Goal: Task Accomplishment & Management: Manage account settings

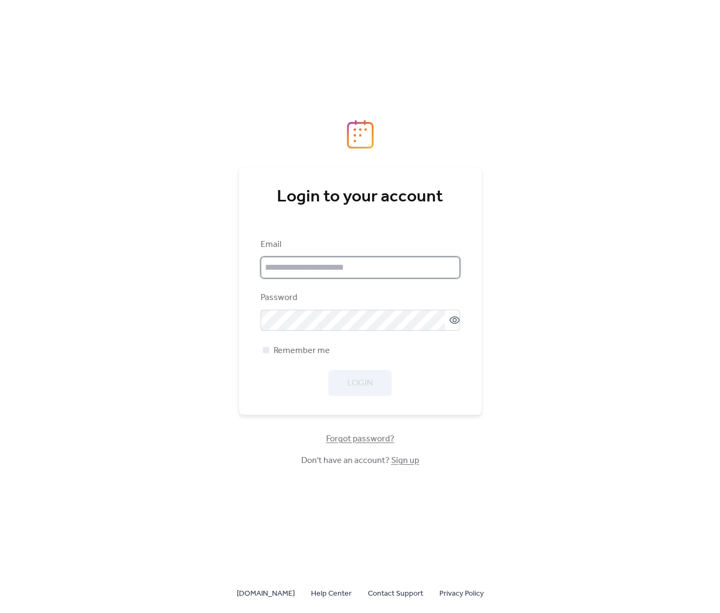
click at [300, 268] on input "email" at bounding box center [360, 268] width 199 height 22
type input "**********"
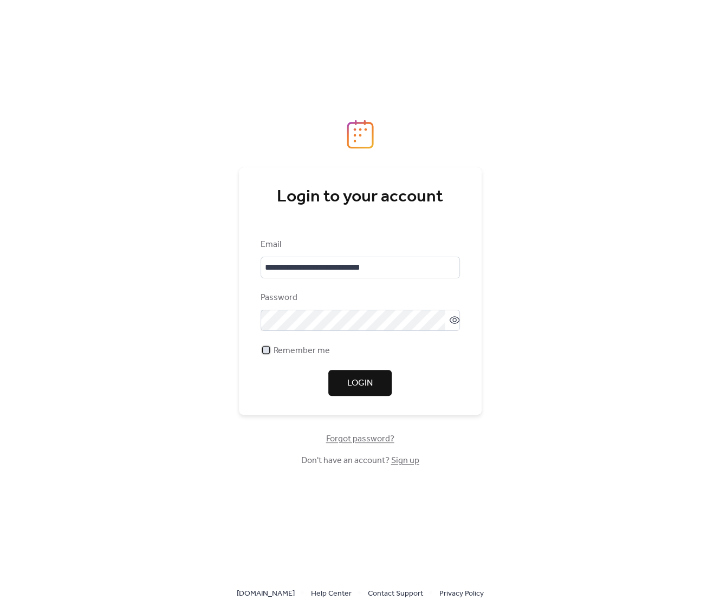
click at [284, 344] on span "Remember me" at bounding box center [302, 350] width 56 height 13
click at [348, 386] on span "Login" at bounding box center [359, 383] width 25 height 13
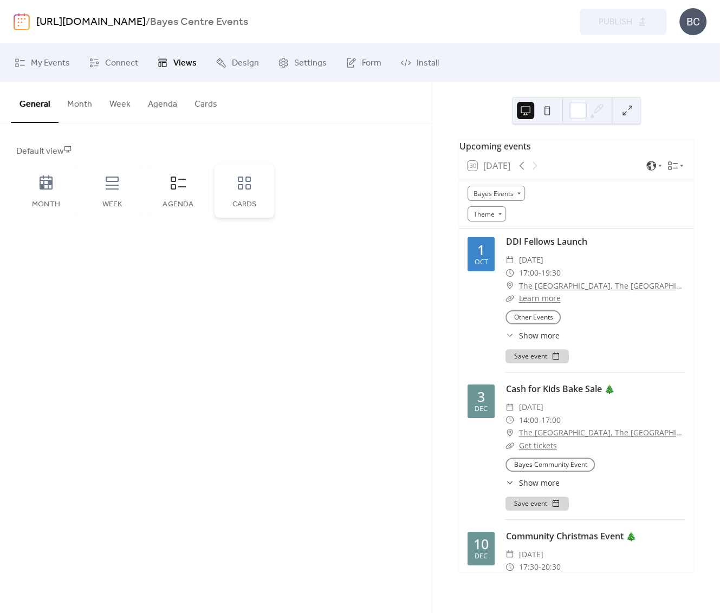
click at [252, 187] on icon at bounding box center [244, 182] width 17 height 17
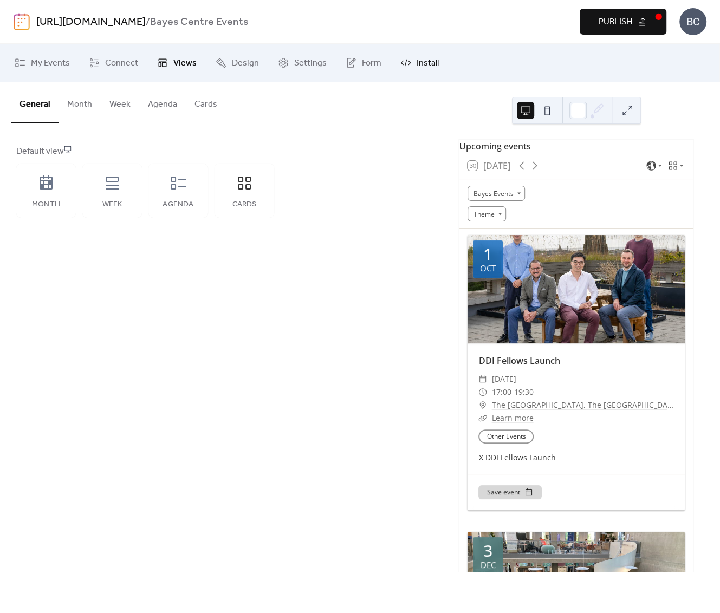
click at [400, 58] on icon at bounding box center [405, 62] width 11 height 11
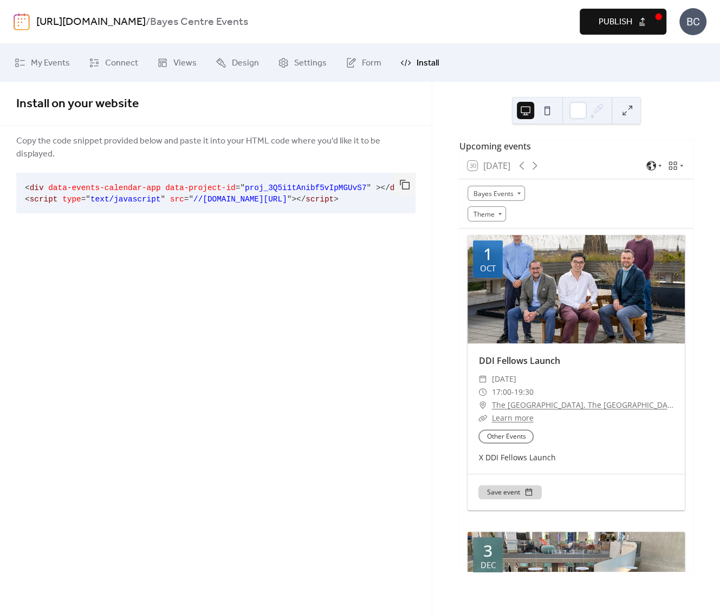
click at [656, 177] on body "[URL][DOMAIN_NAME] / Bayes Centre Events Preview Publish BC My Events Connect V…" at bounding box center [360, 306] width 720 height 613
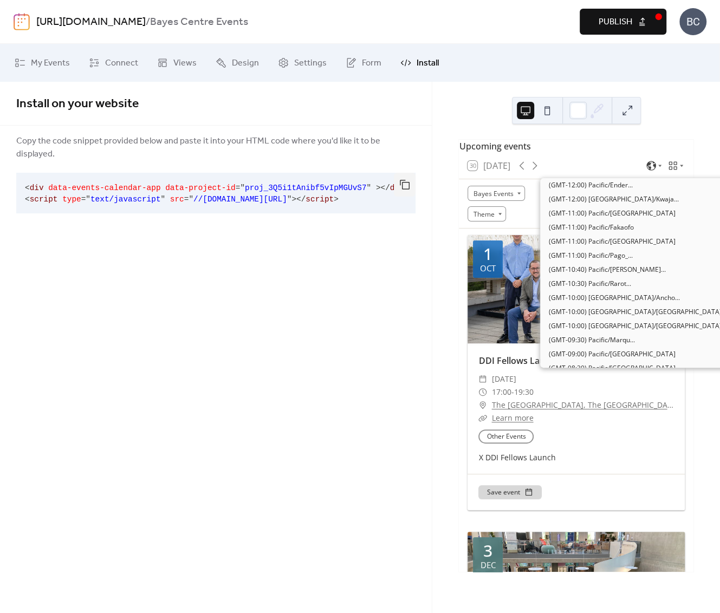
scroll to position [1661, 0]
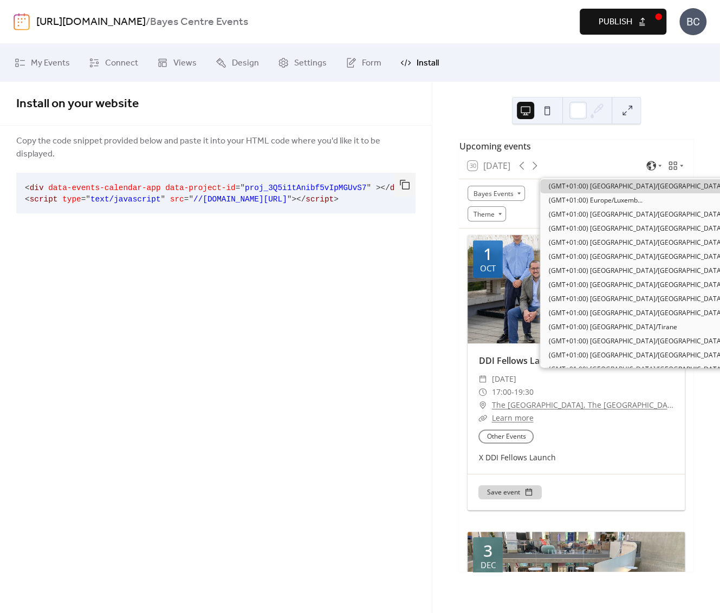
click at [660, 171] on div at bounding box center [654, 165] width 17 height 11
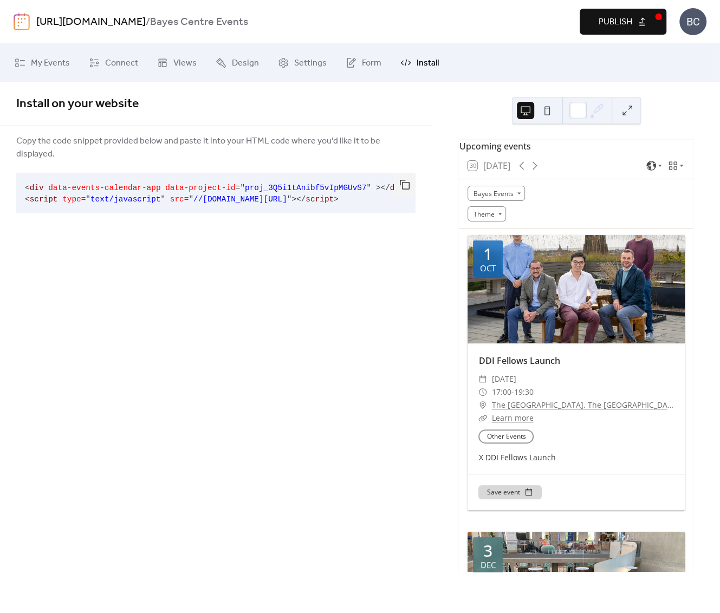
click at [663, 171] on div at bounding box center [665, 165] width 39 height 11
click at [669, 171] on icon at bounding box center [672, 165] width 11 height 11
click at [574, 179] on div "30 [DATE]" at bounding box center [576, 166] width 235 height 26
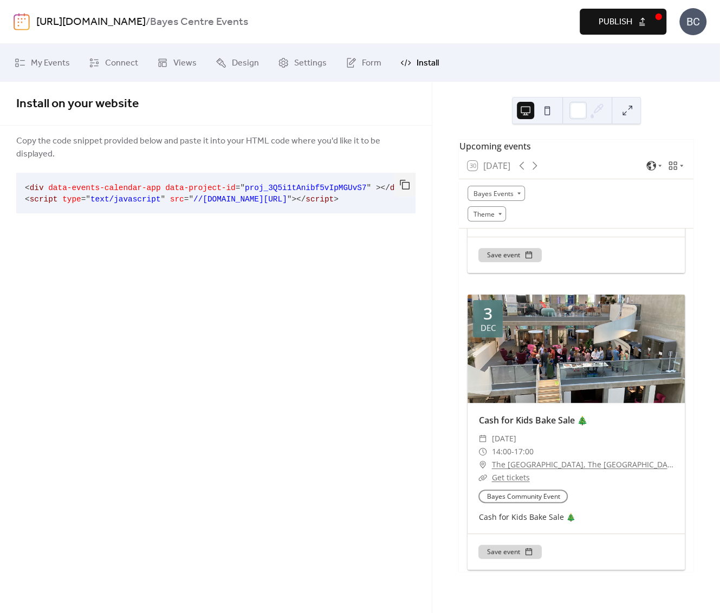
scroll to position [258, 0]
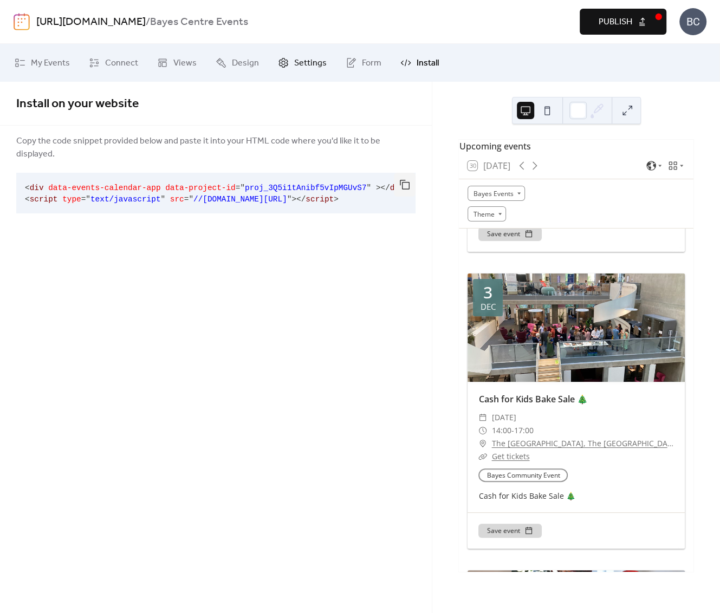
click at [318, 65] on span "Settings" at bounding box center [310, 63] width 32 height 13
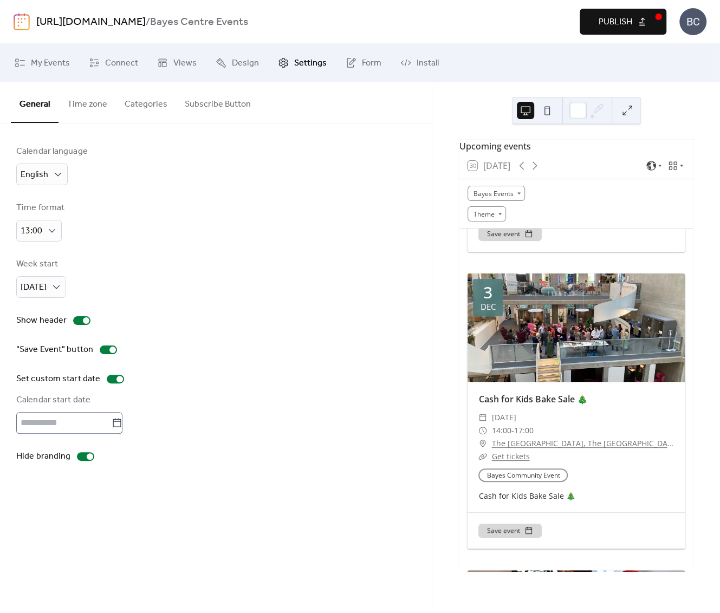
click at [121, 420] on icon at bounding box center [117, 423] width 11 height 11
click at [112, 420] on input "text" at bounding box center [63, 423] width 95 height 22
click at [276, 394] on div "Calendar start date" at bounding box center [214, 400] width 397 height 13
click at [140, 114] on button "Categories" at bounding box center [146, 102] width 60 height 40
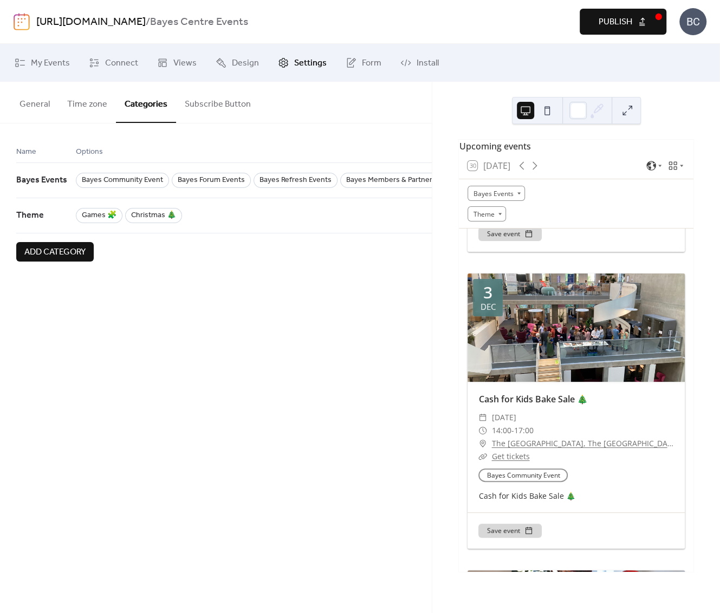
click at [197, 105] on button "Subscribe Button" at bounding box center [217, 102] width 83 height 40
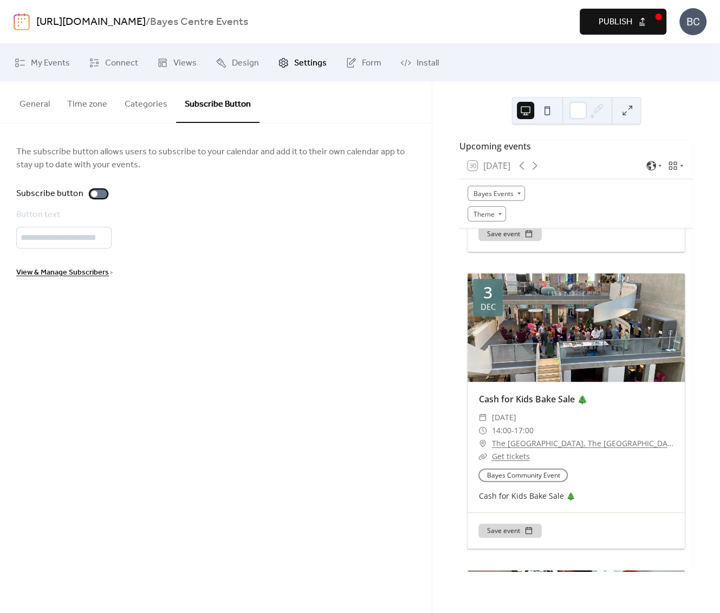
click at [97, 188] on label "Subscribe button" at bounding box center [63, 193] width 95 height 13
click at [102, 108] on button "Time zone" at bounding box center [86, 102] width 57 height 40
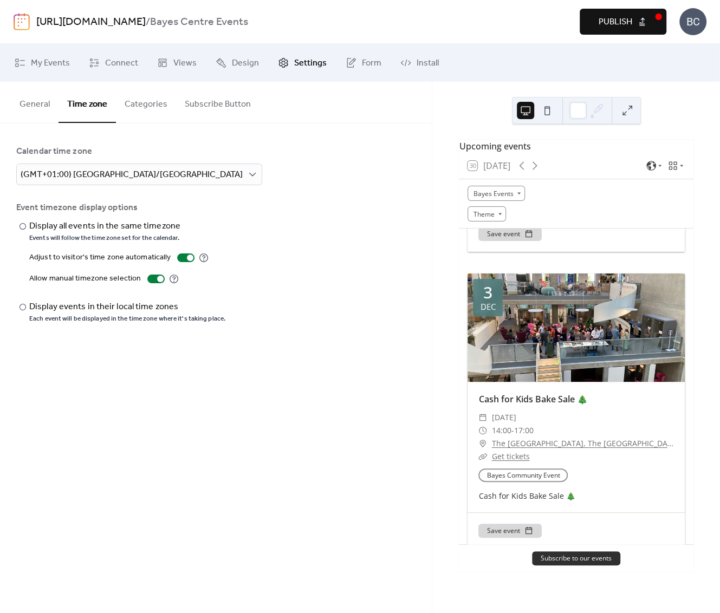
click at [176, 108] on button "Subscribe Button" at bounding box center [217, 102] width 83 height 40
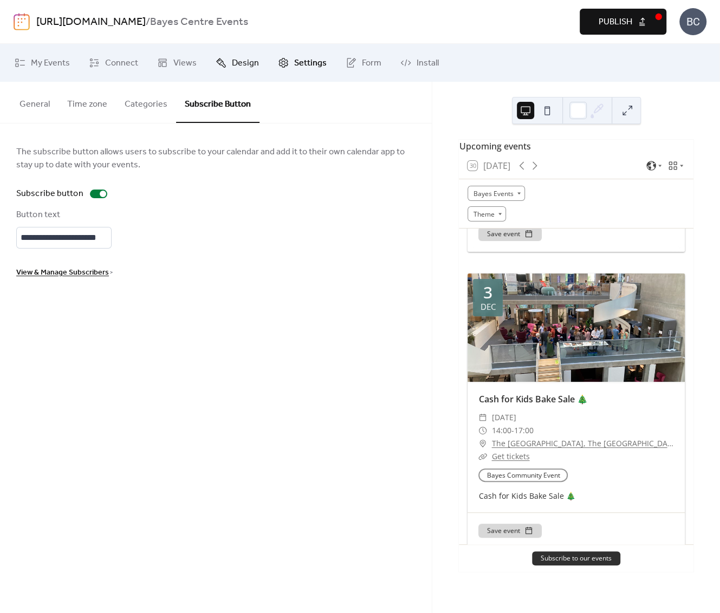
click at [247, 67] on span "Design" at bounding box center [245, 63] width 27 height 13
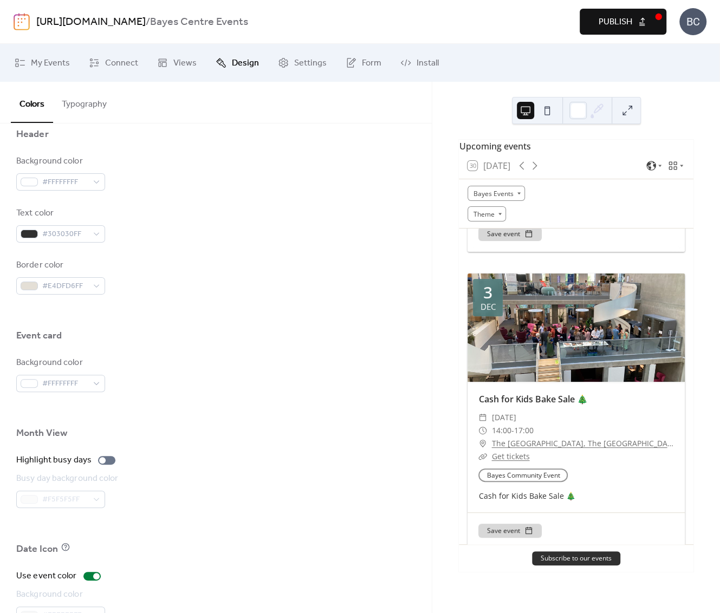
scroll to position [559, 0]
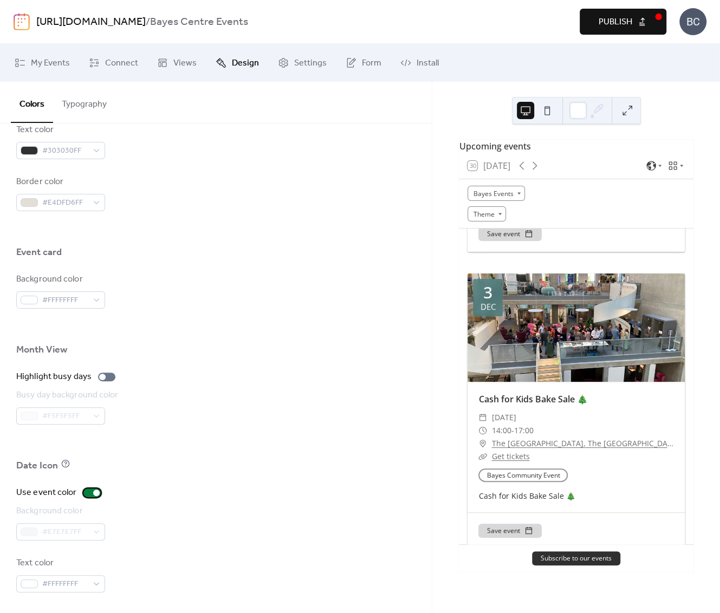
click at [85, 492] on div at bounding box center [91, 493] width 17 height 9
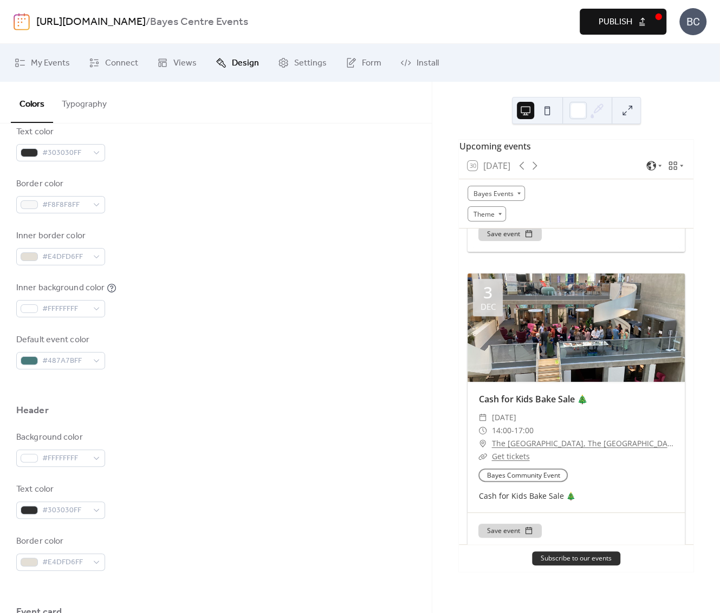
scroll to position [155, 0]
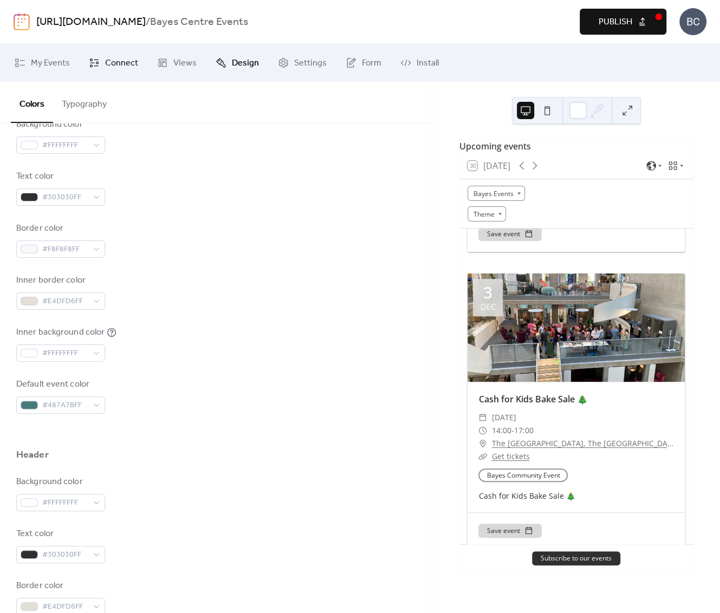
click at [125, 64] on span "Connect" at bounding box center [121, 63] width 33 height 13
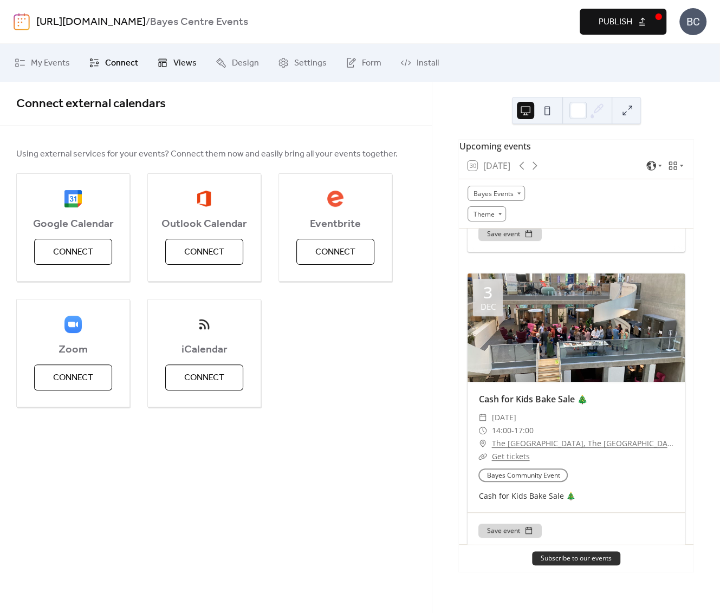
click at [195, 51] on link "Views" at bounding box center [177, 62] width 56 height 29
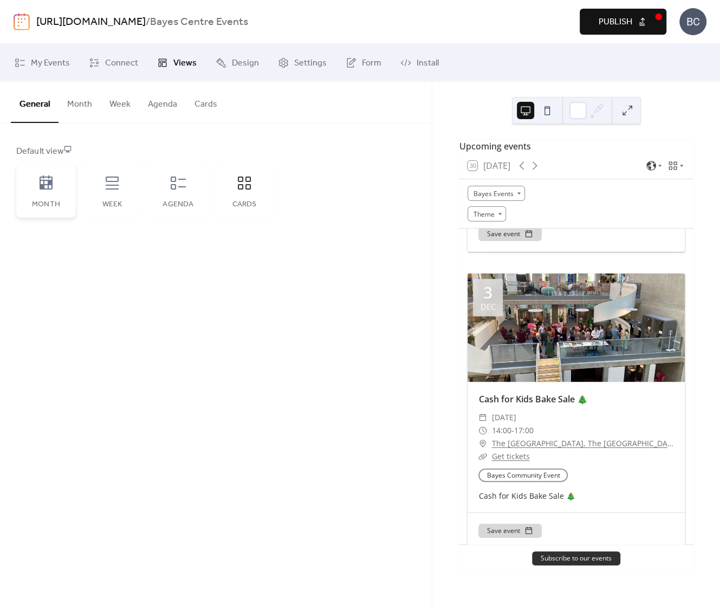
click at [49, 174] on icon at bounding box center [45, 182] width 17 height 17
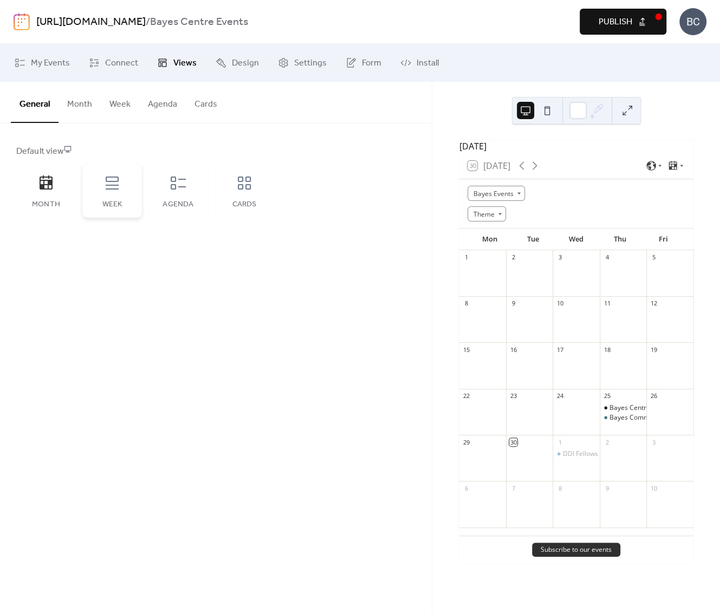
click at [130, 186] on div "Week" at bounding box center [112, 191] width 60 height 54
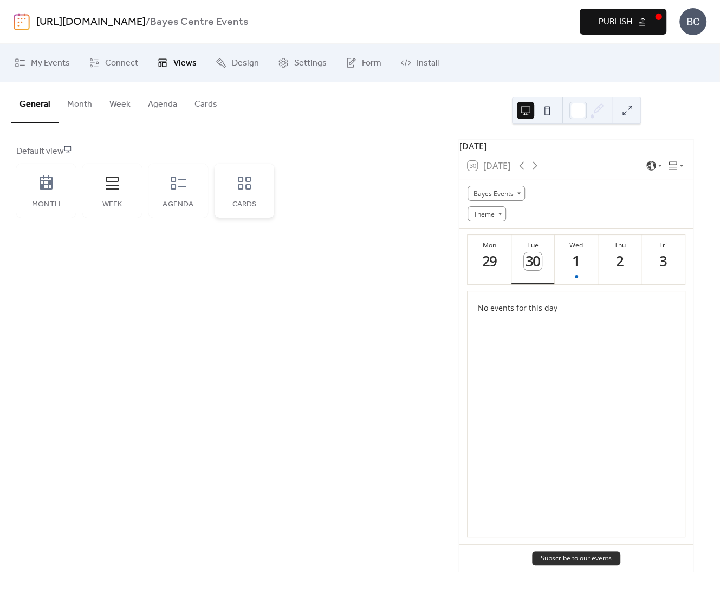
click at [263, 189] on div "Cards" at bounding box center [244, 191] width 60 height 54
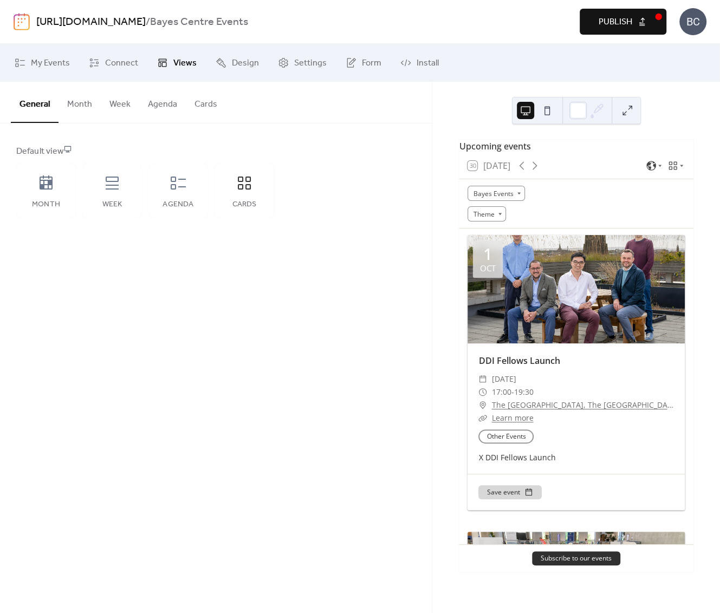
click at [213, 108] on button "Cards" at bounding box center [206, 102] width 40 height 40
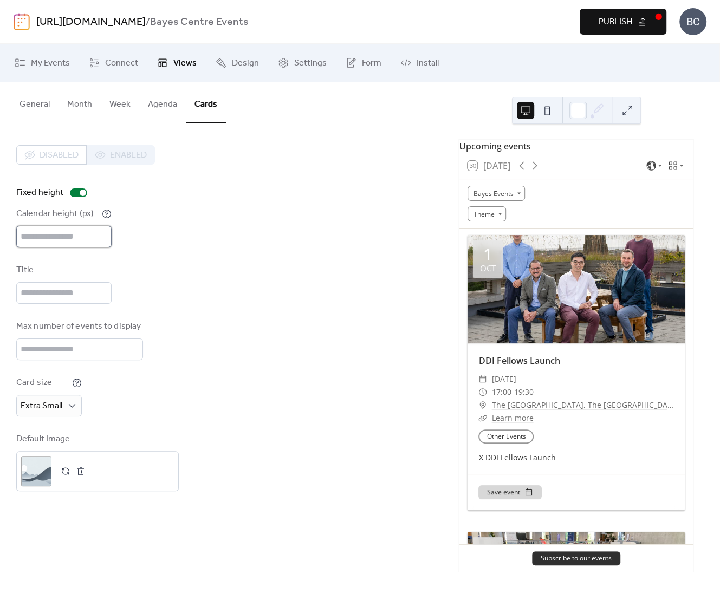
click at [67, 232] on input "***" at bounding box center [63, 237] width 95 height 22
type input "***"
click at [240, 240] on div "Calendar height (px) ***" at bounding box center [215, 227] width 399 height 40
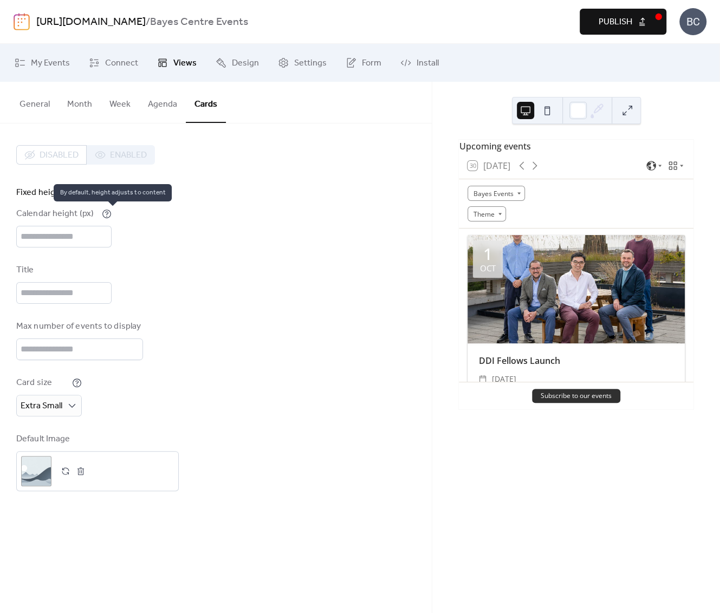
click at [107, 213] on icon at bounding box center [107, 214] width 10 height 10
click at [70, 245] on input "***" at bounding box center [63, 237] width 95 height 22
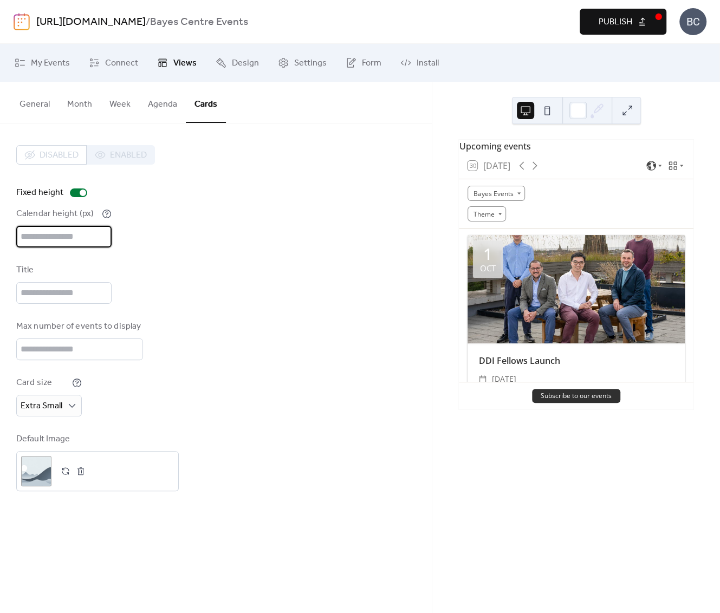
click at [70, 243] on input "***" at bounding box center [63, 237] width 95 height 22
click at [70, 186] on label "Fixed height" at bounding box center [53, 192] width 75 height 13
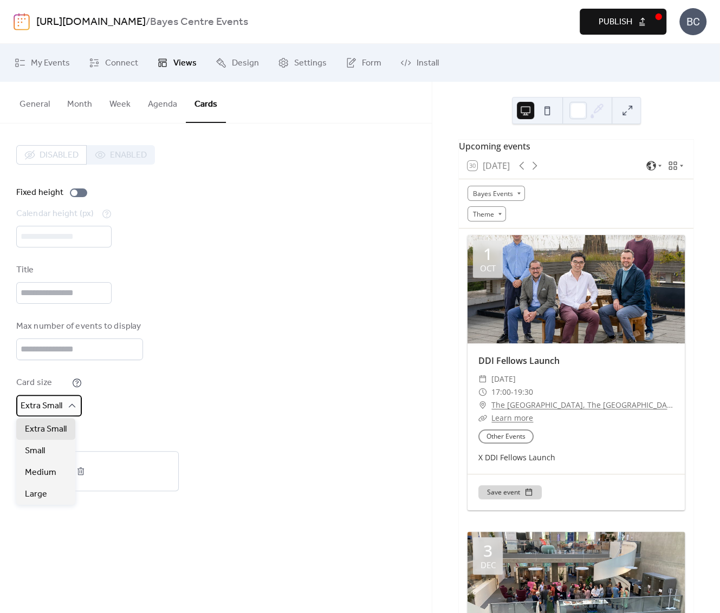
click at [60, 405] on span "Extra Small" at bounding box center [42, 406] width 42 height 17
click at [53, 477] on span "Medium" at bounding box center [40, 472] width 31 height 13
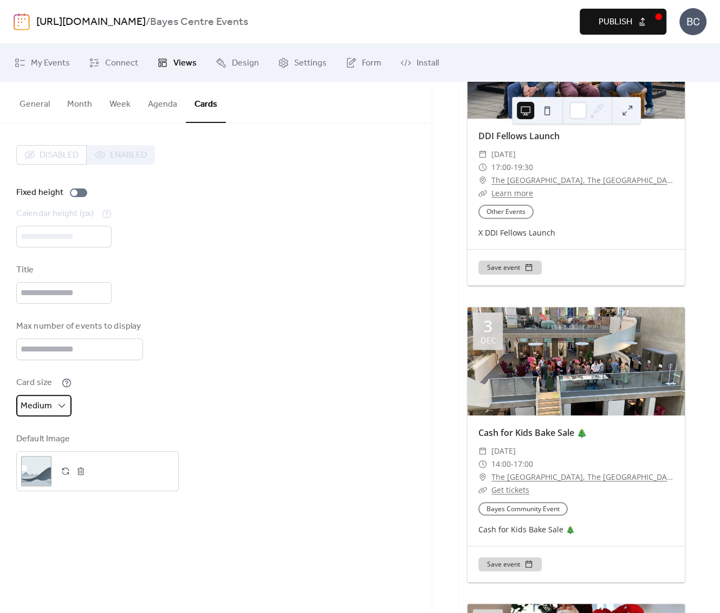
click at [34, 399] on span "Medium" at bounding box center [36, 406] width 31 height 17
click at [170, 376] on div "Card size Medium" at bounding box center [215, 396] width 399 height 40
click at [109, 350] on input "**" at bounding box center [79, 350] width 127 height 22
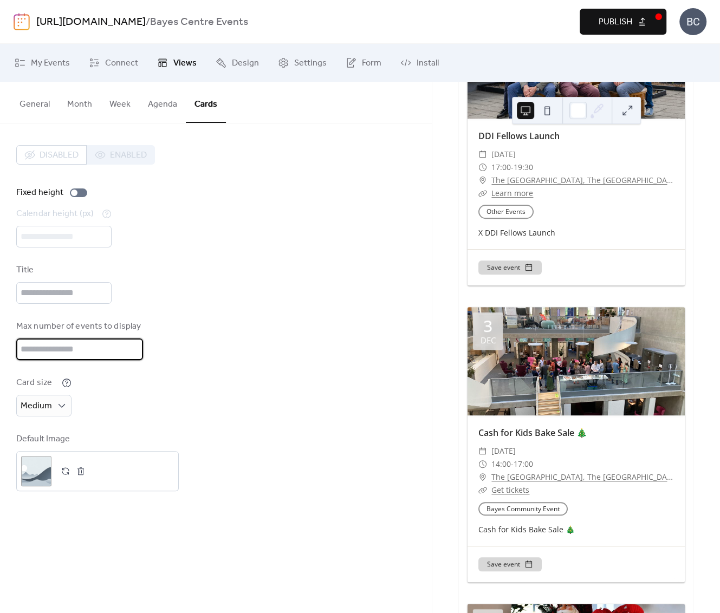
type input "**"
click at [406, 392] on div "Card size Medium" at bounding box center [215, 396] width 399 height 40
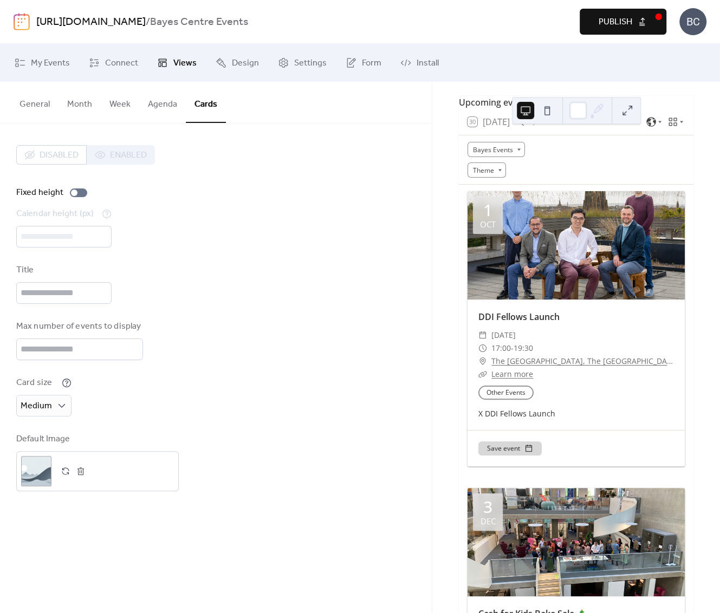
scroll to position [0, 0]
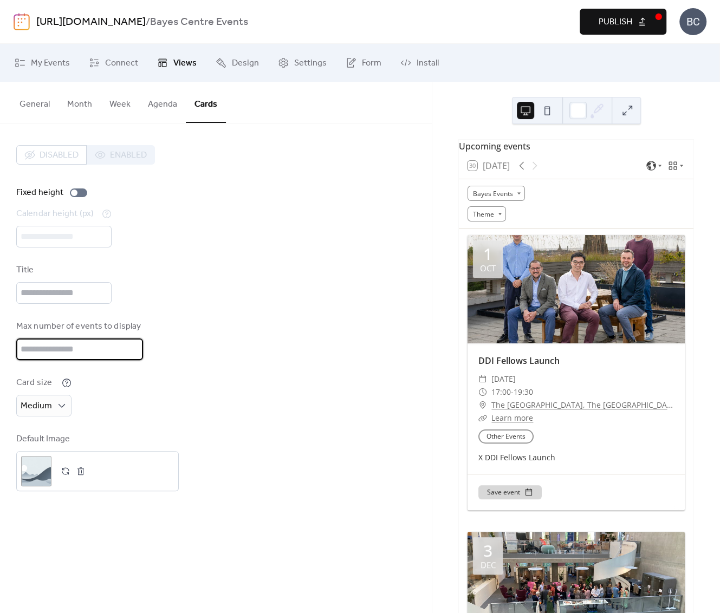
click at [75, 346] on input "**" at bounding box center [79, 350] width 127 height 22
click at [356, 219] on div "Calendar height (px) ***" at bounding box center [215, 227] width 399 height 40
click at [178, 101] on button "Agenda" at bounding box center [162, 102] width 47 height 40
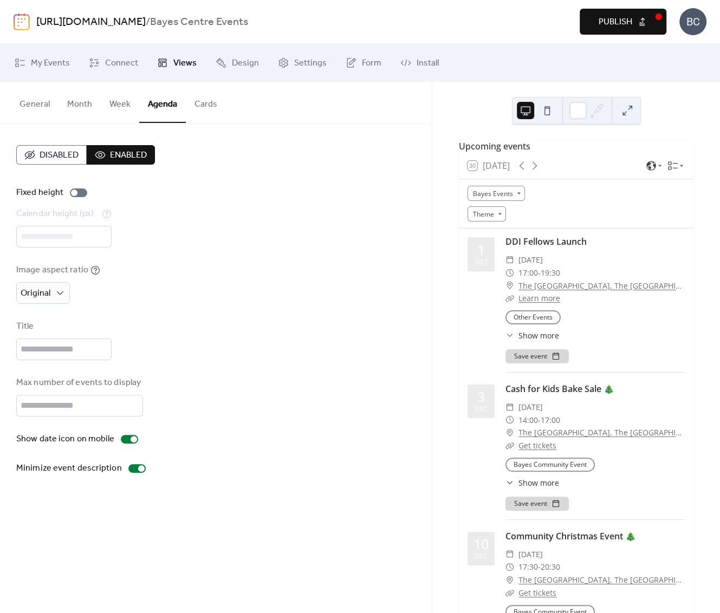
click at [49, 105] on button "General" at bounding box center [35, 102] width 48 height 40
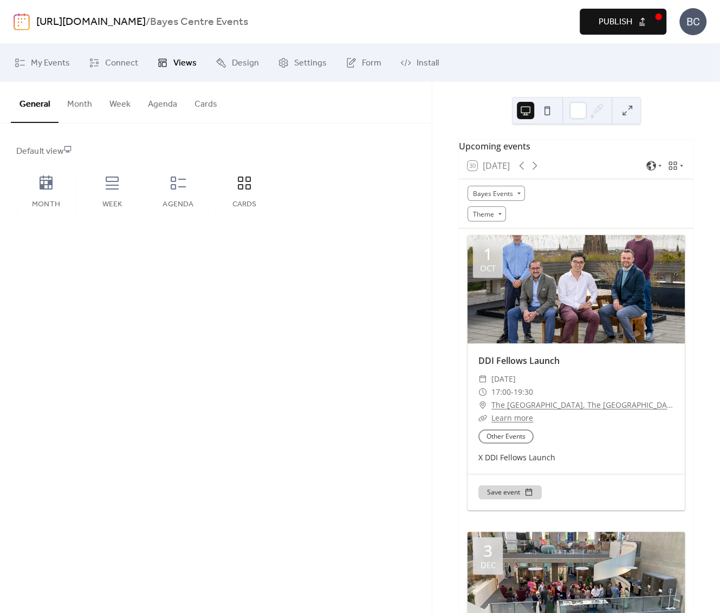
click at [648, 12] on button "Publish" at bounding box center [623, 22] width 87 height 26
click at [401, 73] on link "Install" at bounding box center [419, 62] width 55 height 29
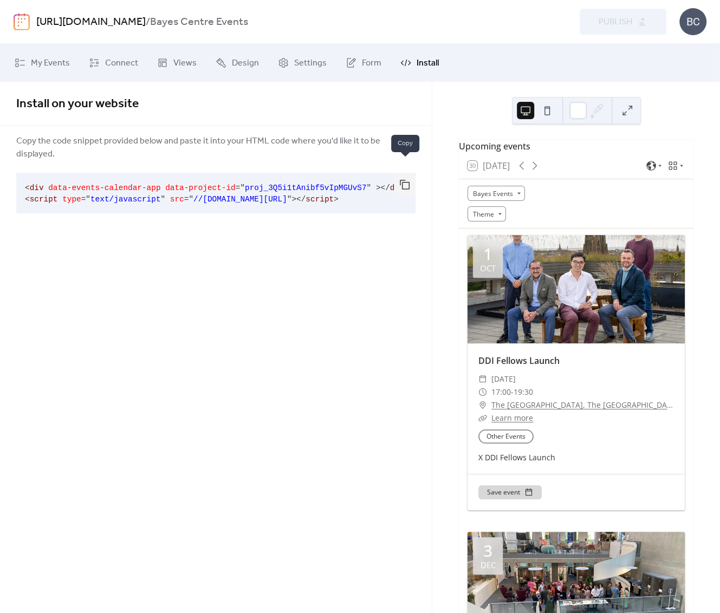
click at [407, 173] on button "button" at bounding box center [405, 185] width 22 height 24
